Goal: Transaction & Acquisition: Subscribe to service/newsletter

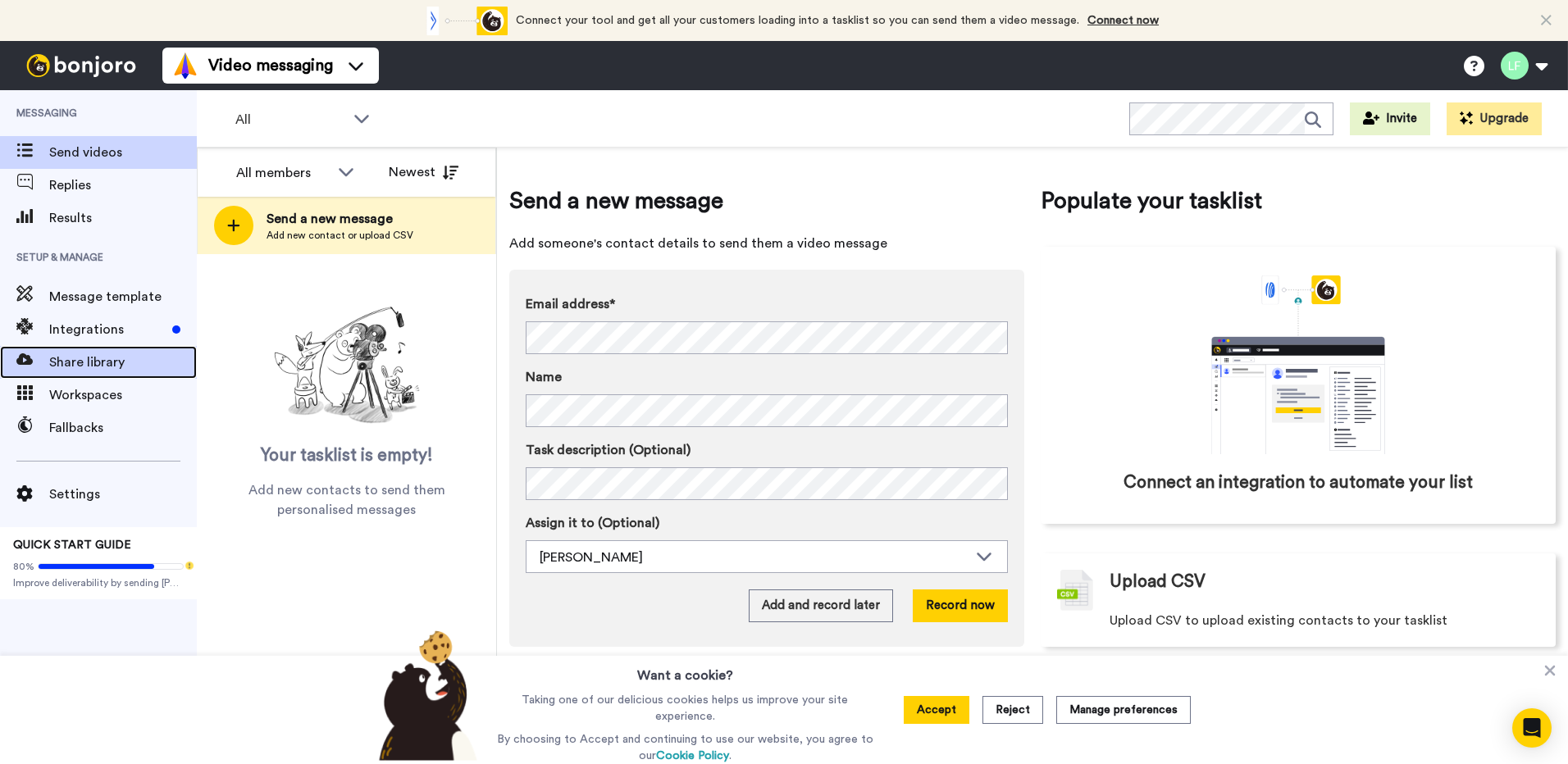
click at [106, 367] on span "Share library" at bounding box center [123, 362] width 148 height 20
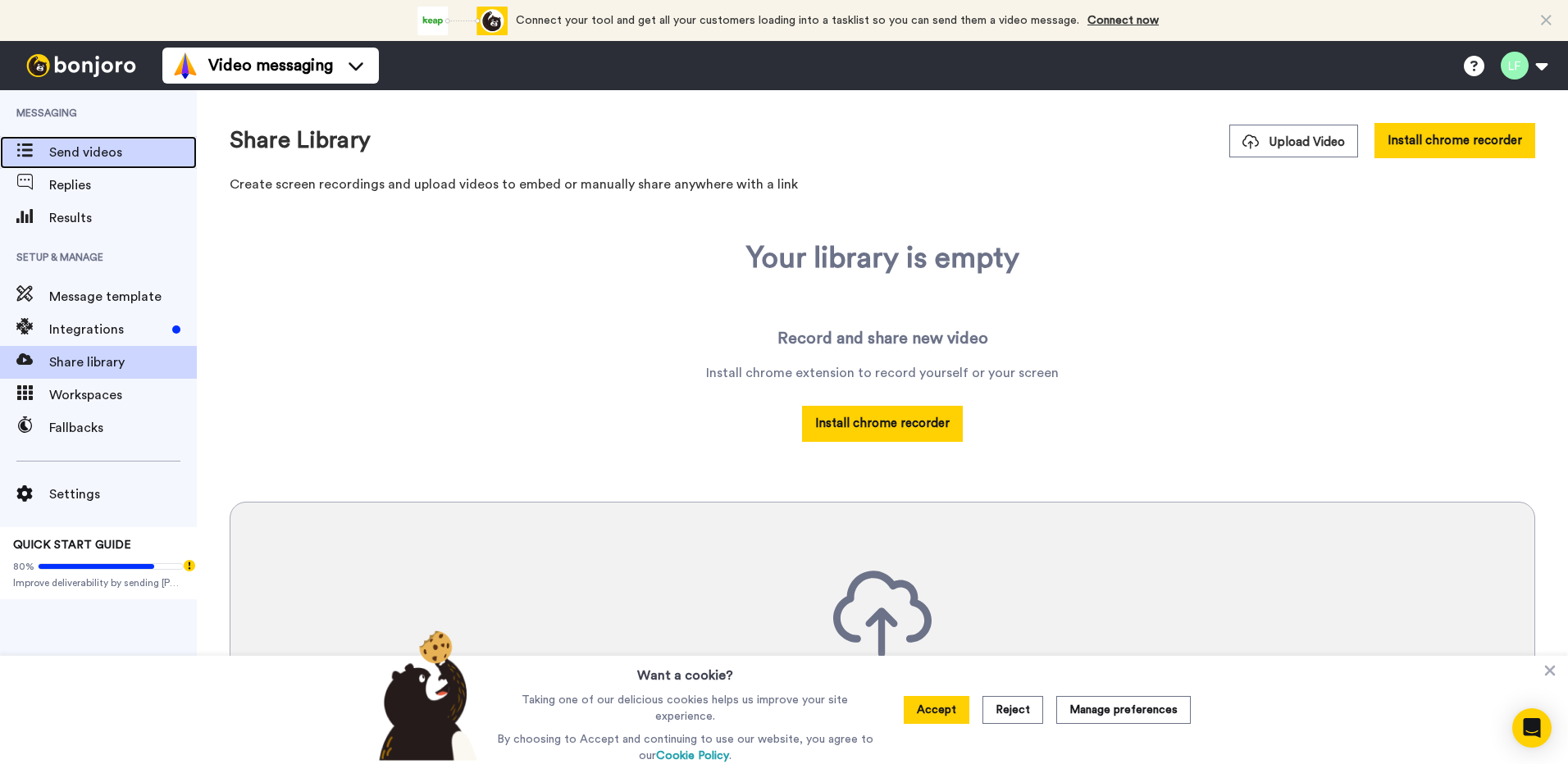
click at [75, 152] on span "Send videos" at bounding box center [123, 153] width 148 height 20
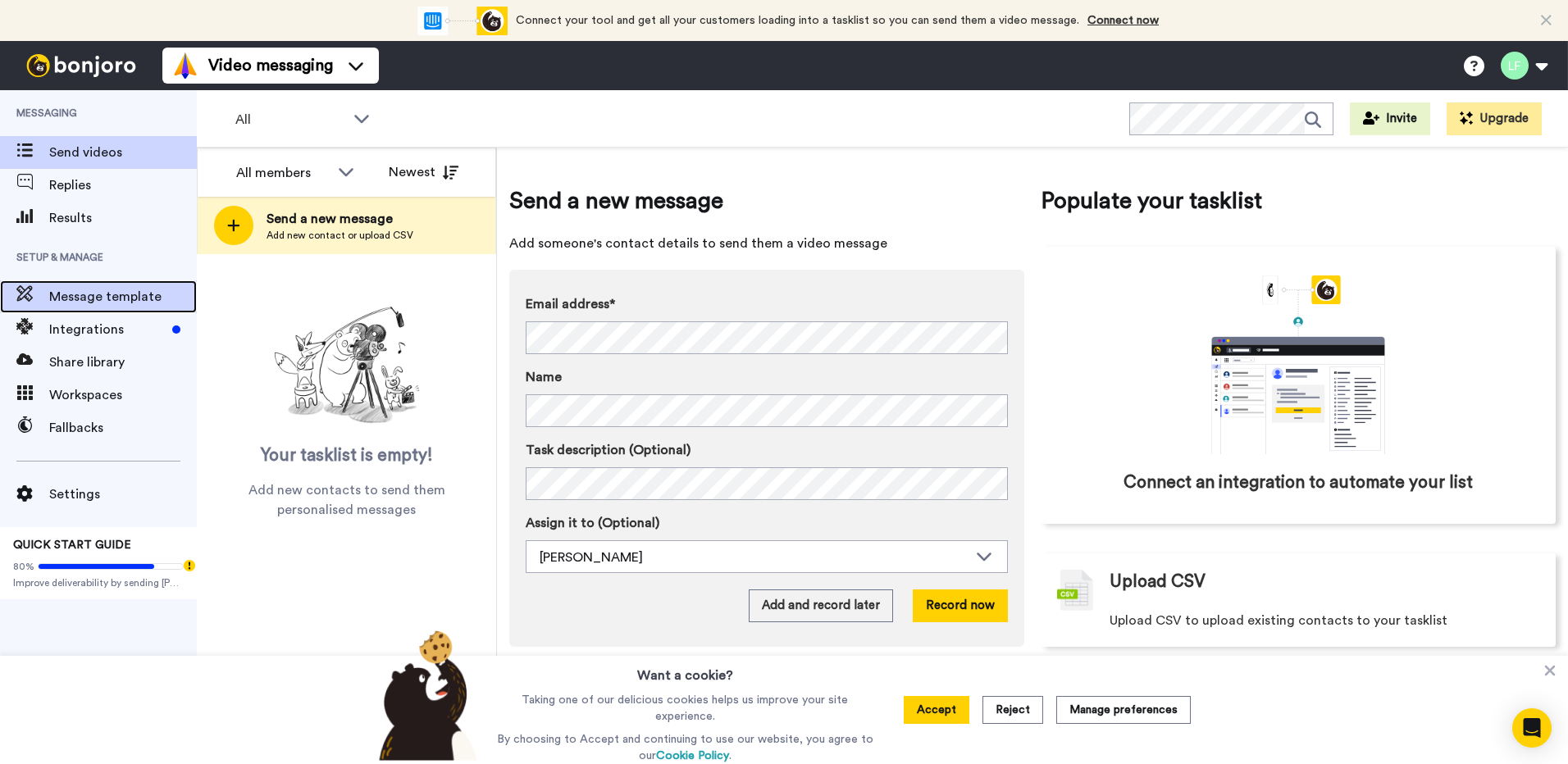
click at [126, 293] on span "Message template" at bounding box center [123, 297] width 148 height 20
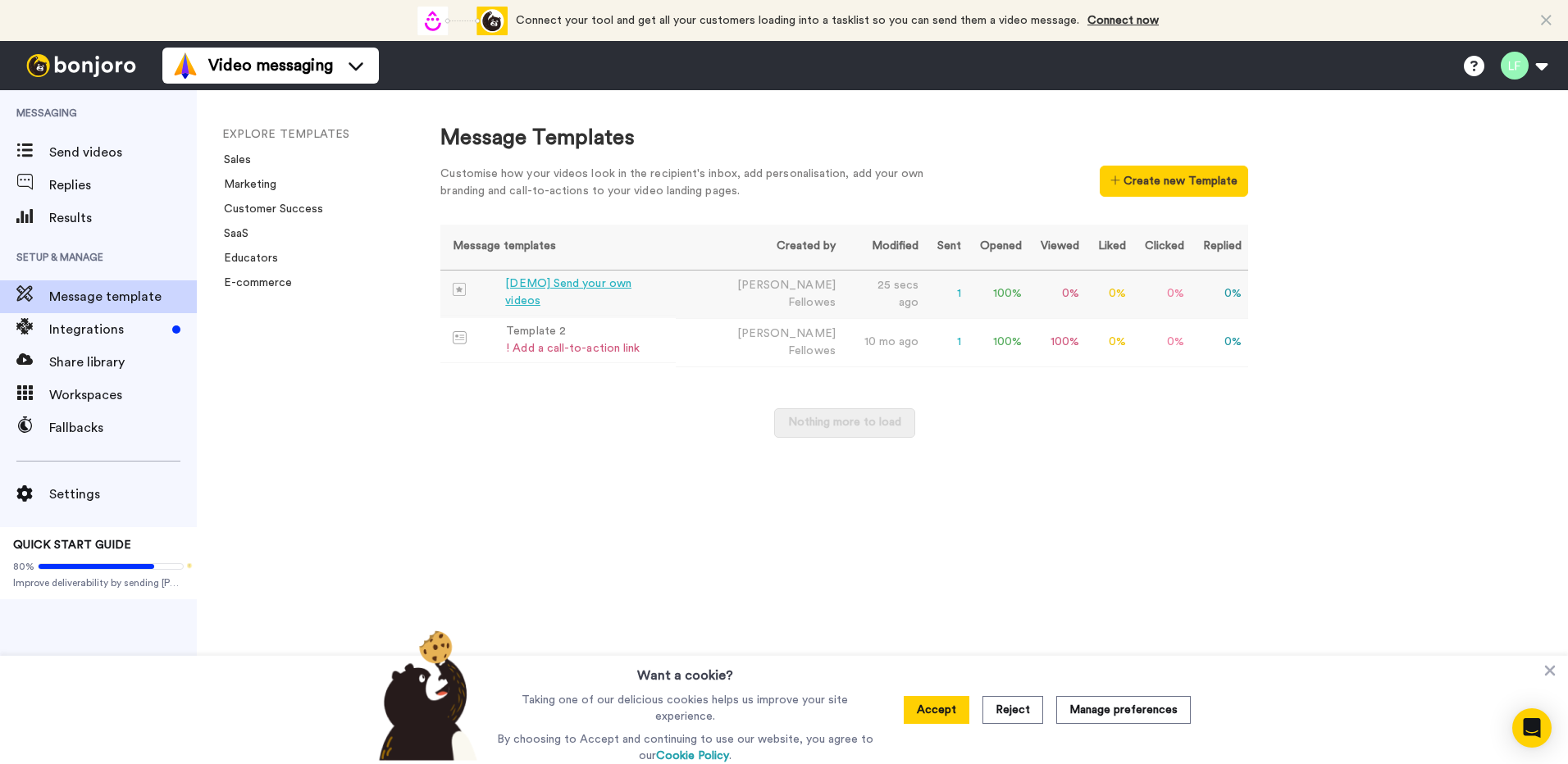
click at [626, 293] on div "[DEMO] Send your own videos" at bounding box center [587, 292] width 163 height 34
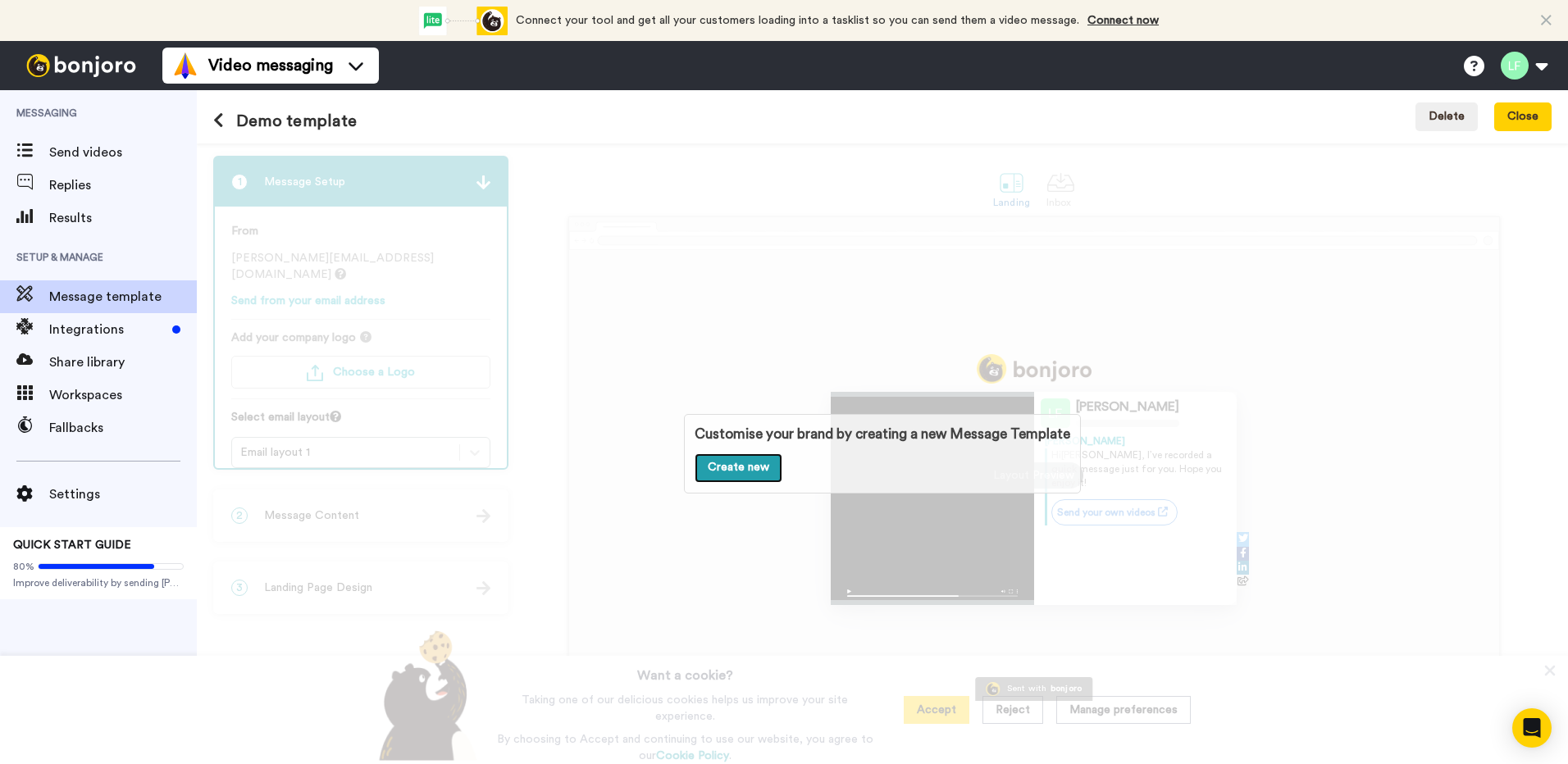
click at [736, 467] on link "Create new" at bounding box center [739, 469] width 88 height 30
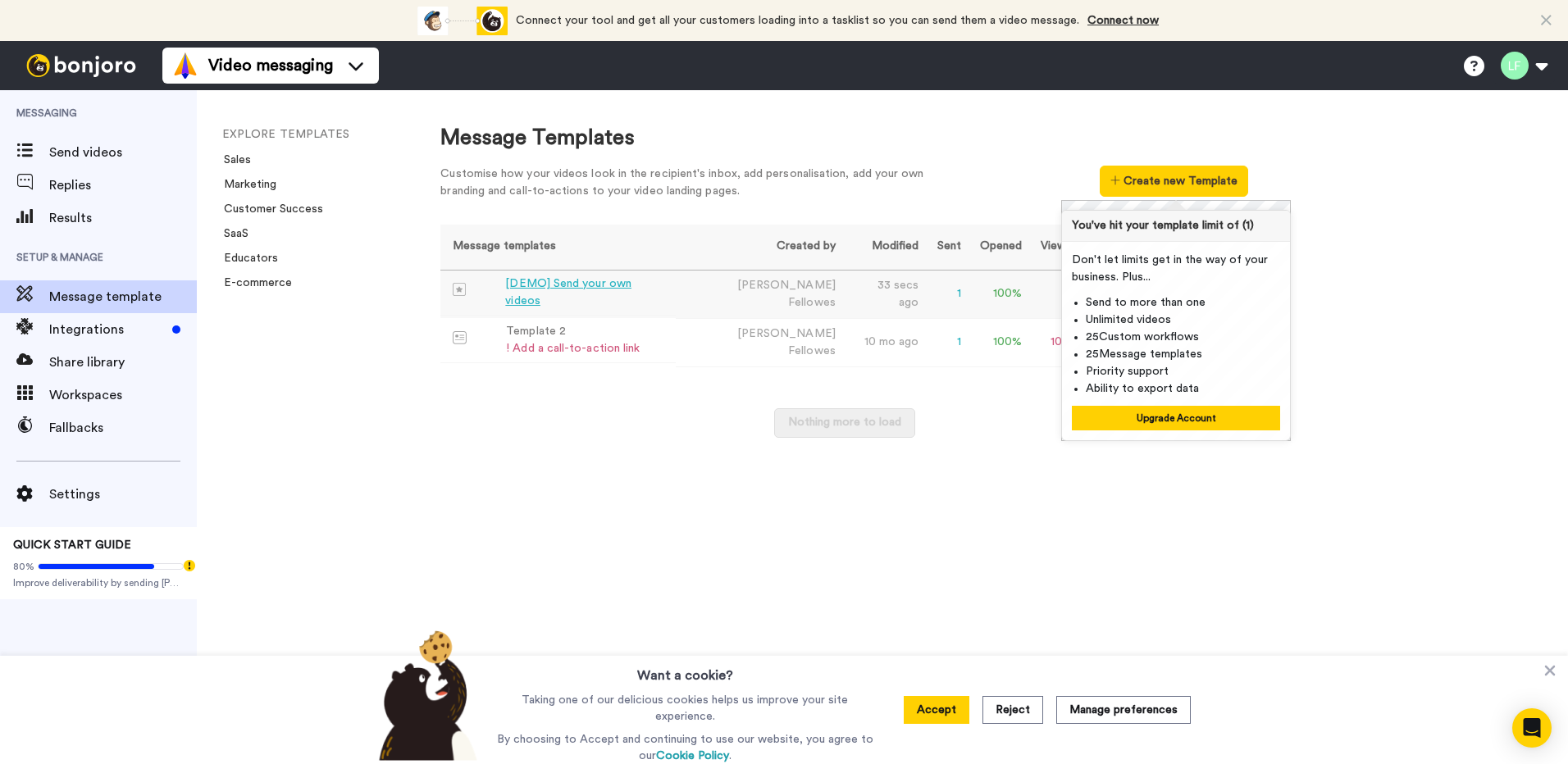
click at [545, 291] on div "[DEMO] Send your own videos" at bounding box center [587, 292] width 163 height 34
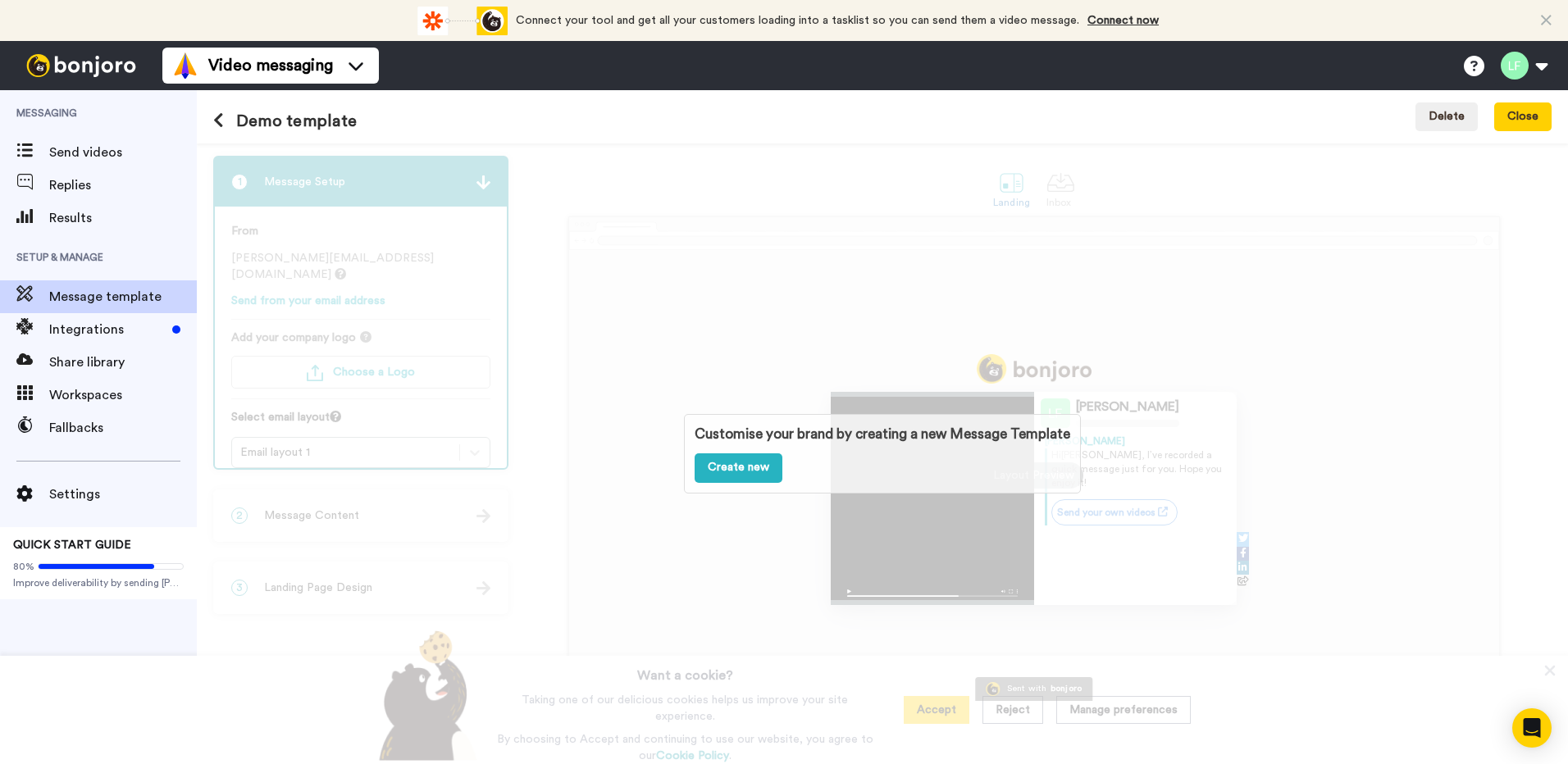
scroll to position [11, 0]
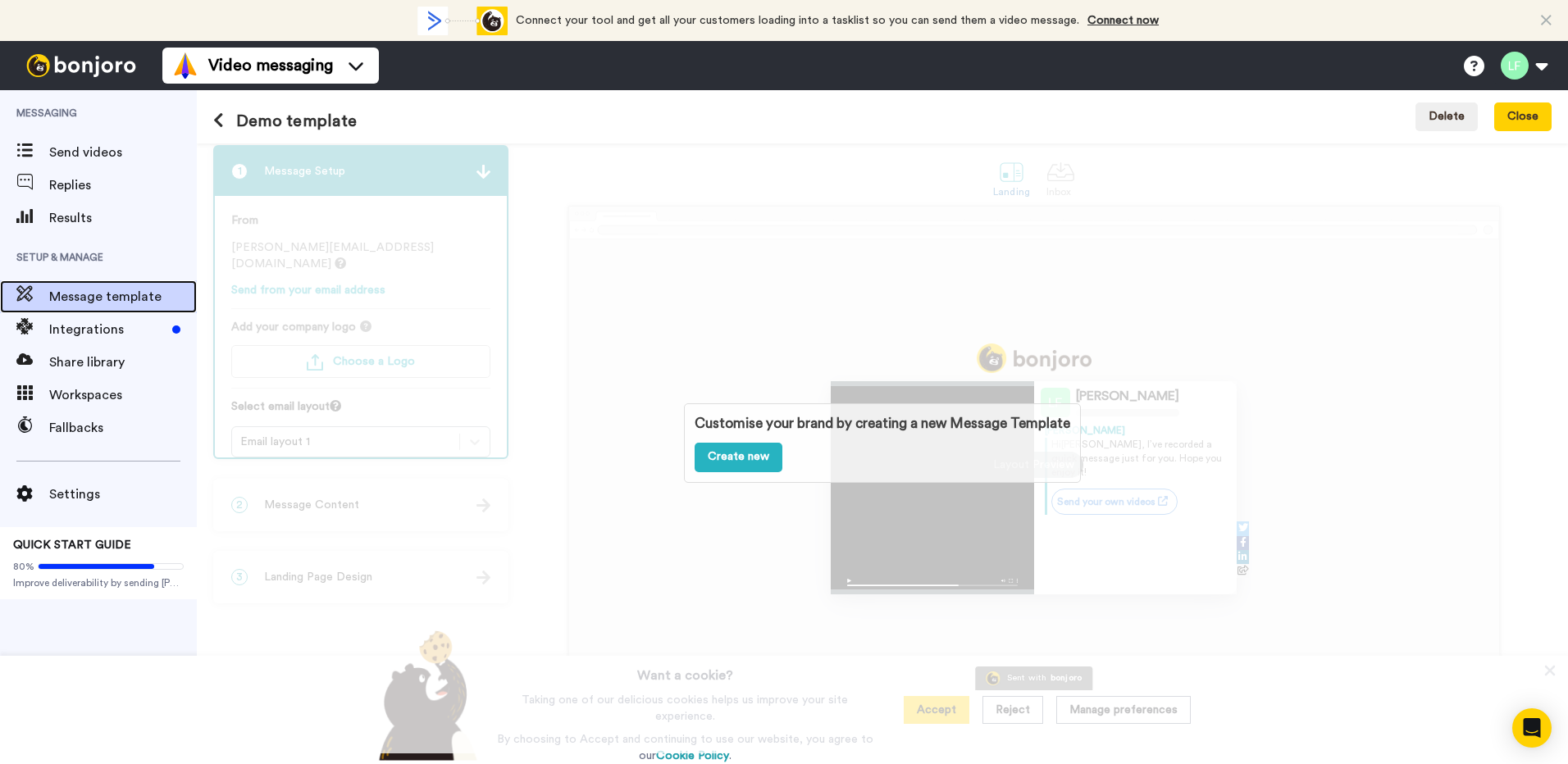
click at [152, 302] on span "Message template" at bounding box center [123, 297] width 148 height 20
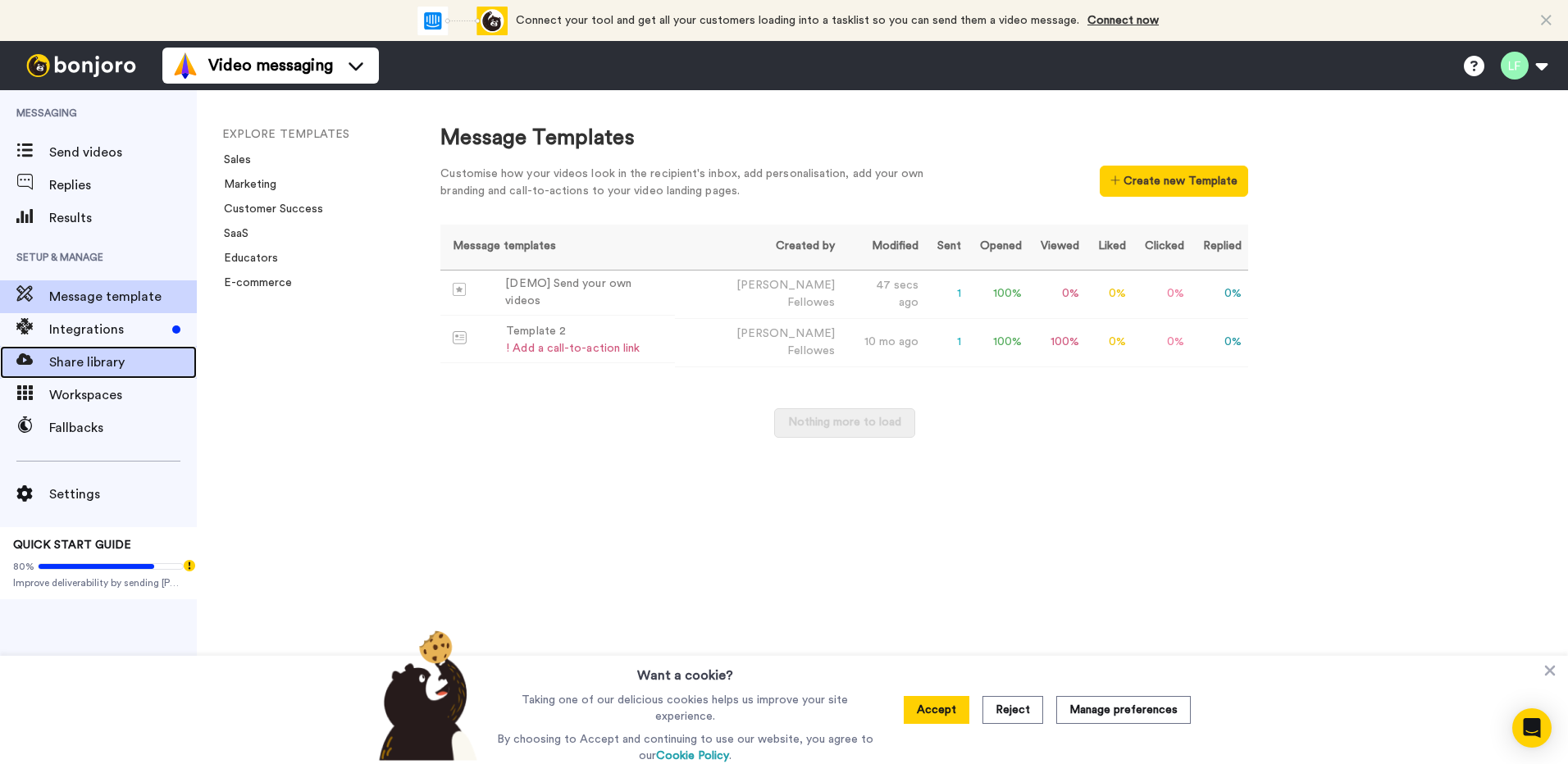
click at [99, 359] on span "Share library" at bounding box center [123, 362] width 148 height 20
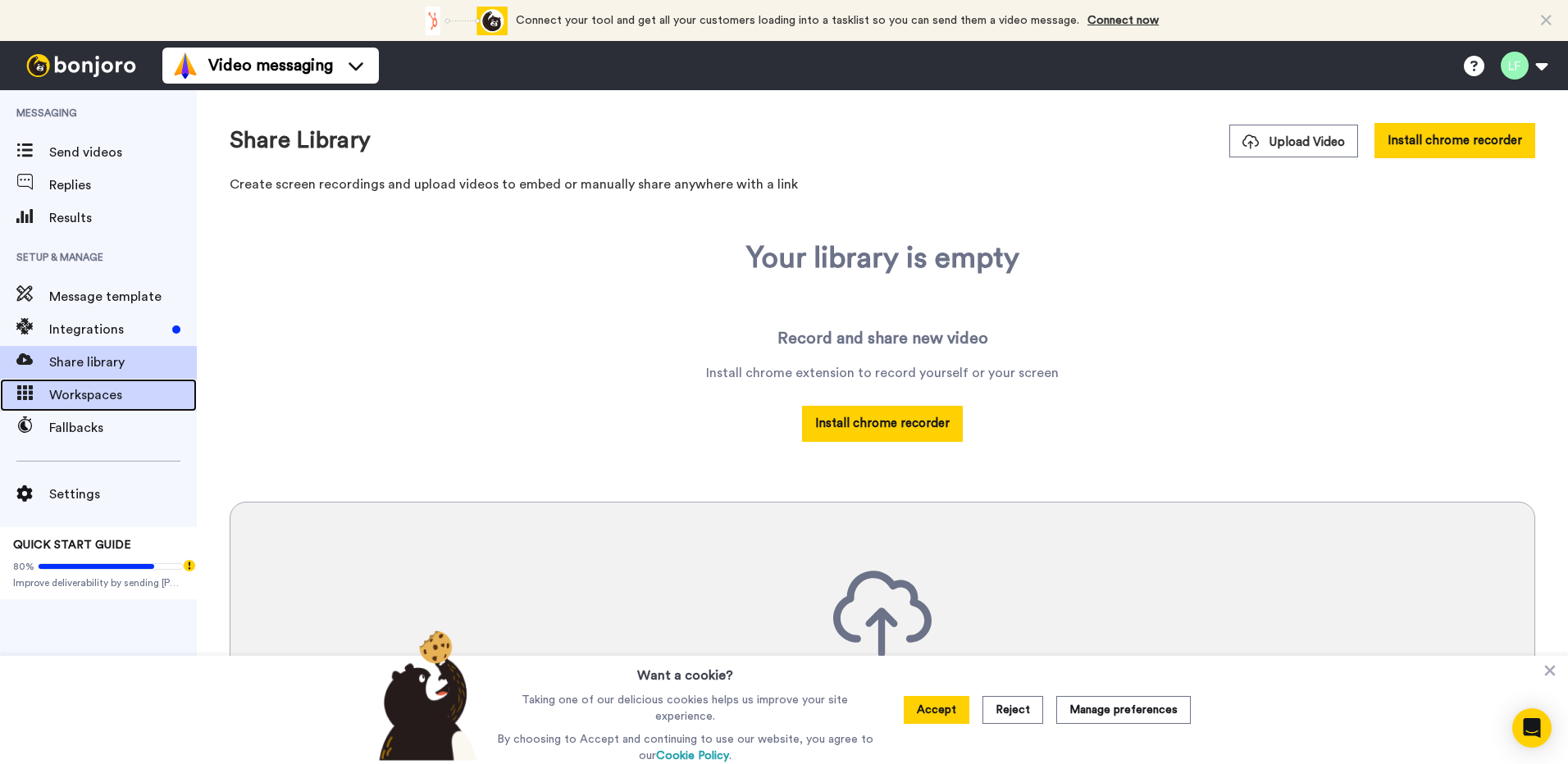
click at [90, 392] on span "Workspaces" at bounding box center [123, 396] width 148 height 20
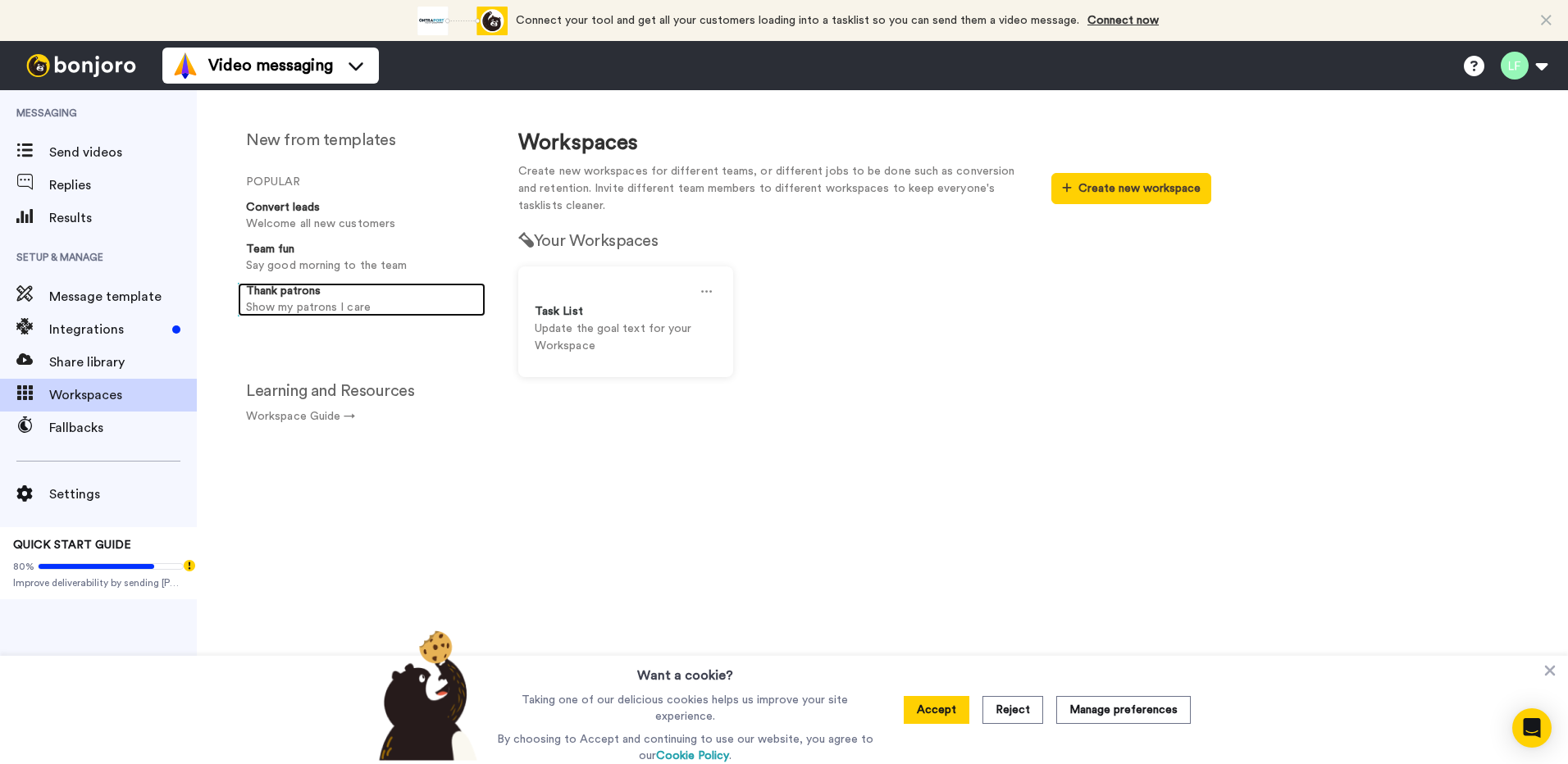
click at [302, 290] on strong "Thank patrons" at bounding box center [284, 291] width 75 height 12
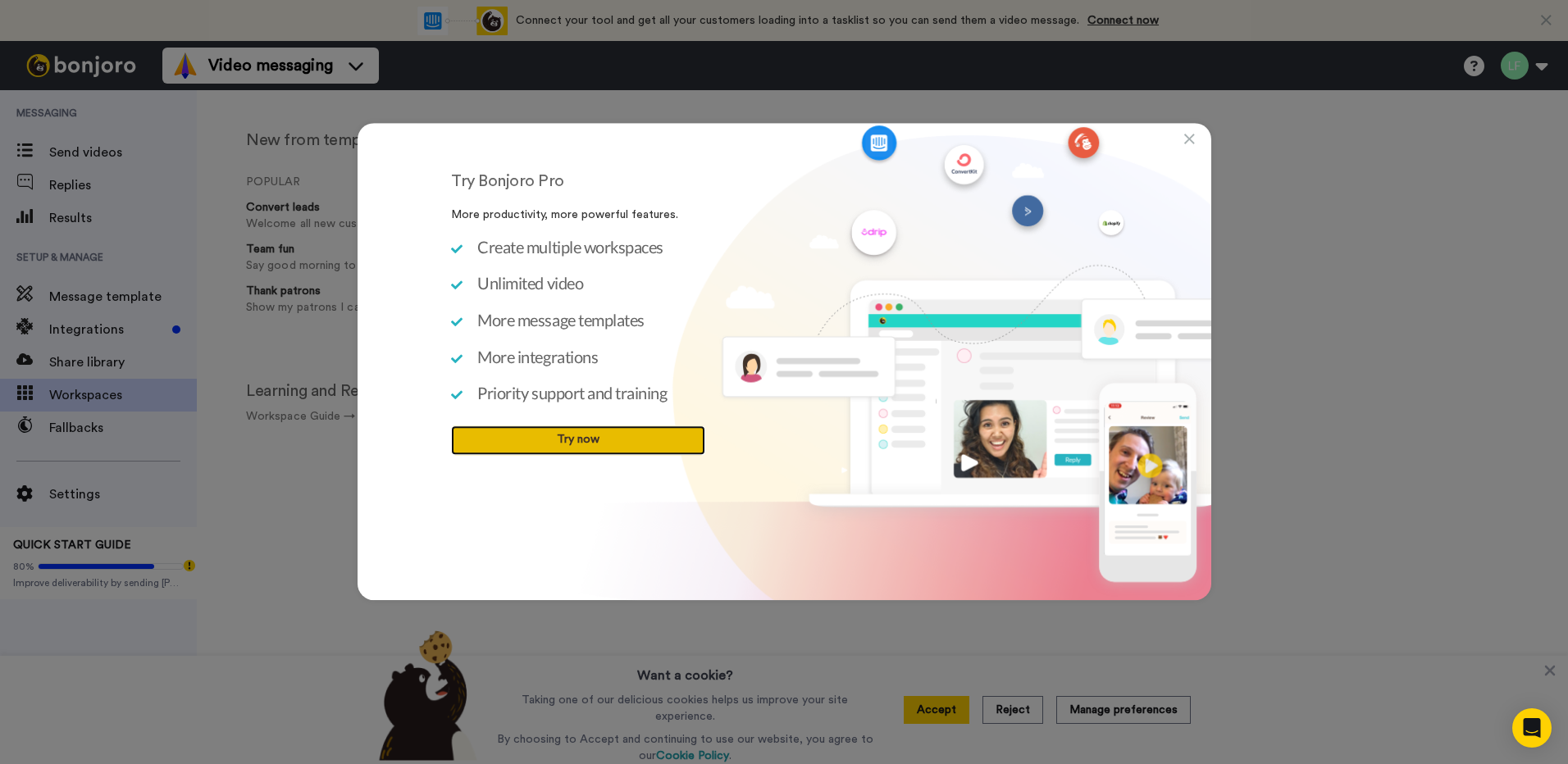
click at [588, 437] on link "Try now" at bounding box center [579, 441] width 254 height 30
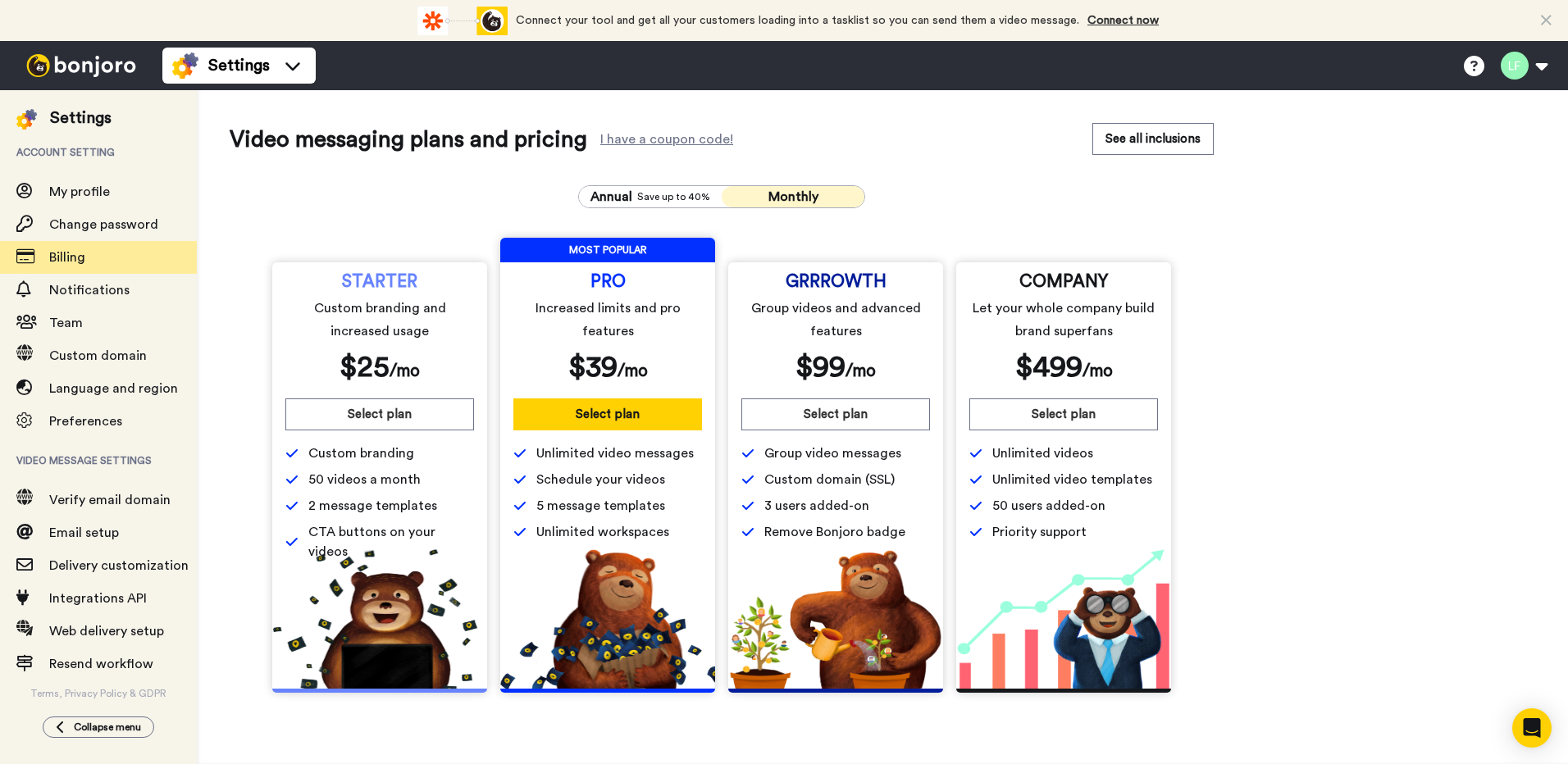
click at [29, 124] on img at bounding box center [27, 119] width 21 height 21
